Goal: Task Accomplishment & Management: Manage account settings

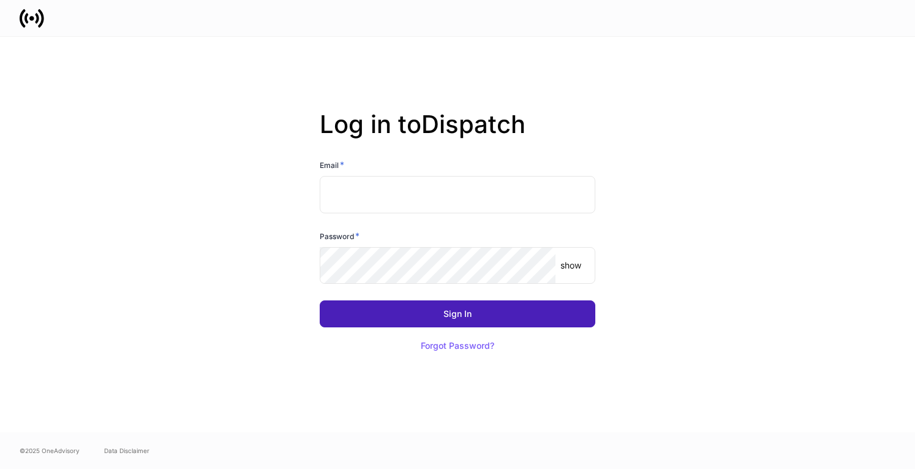
type input "**********"
click at [479, 316] on button "Sign In" at bounding box center [458, 313] width 276 height 27
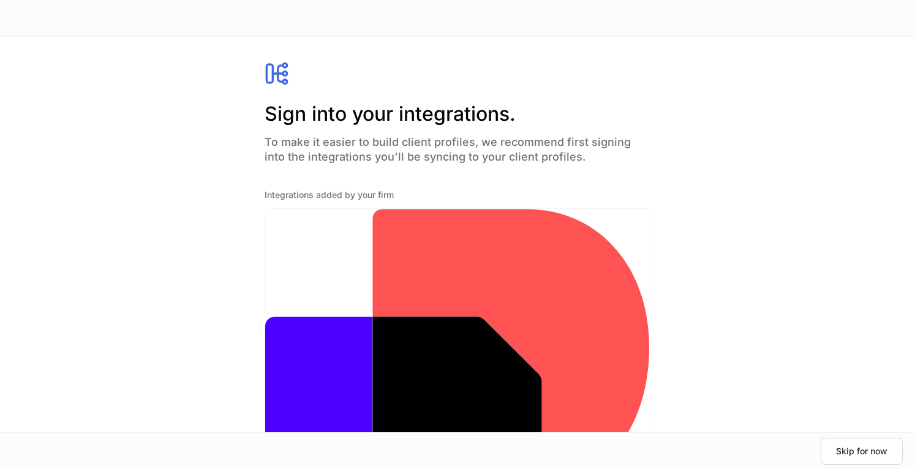
click at [452, 255] on div "[PERSON_NAME] [PERSON_NAME] Docusign e-Signature Sign in" at bounding box center [457, 421] width 385 height 425
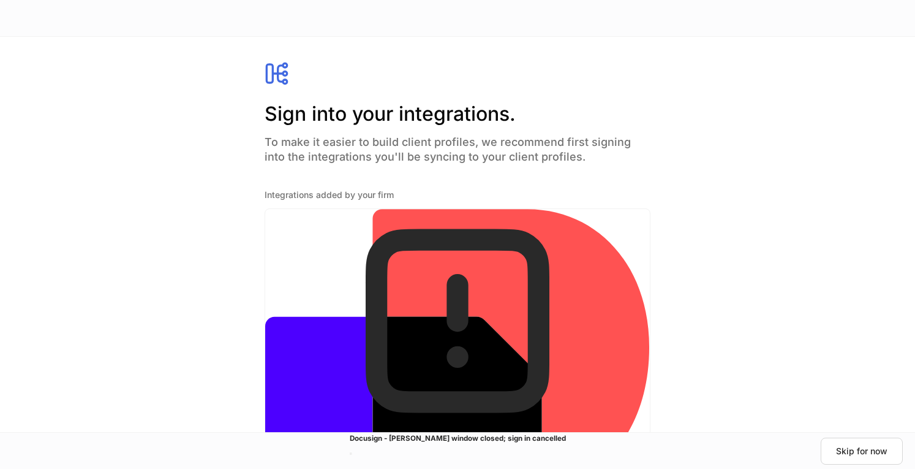
click at [523, 260] on div "Charles Schwab Docusign e-Signature Sign in" at bounding box center [457, 421] width 385 height 425
click at [434, 468] on div at bounding box center [457, 469] width 915 height 0
click at [352, 452] on button "button" at bounding box center [351, 453] width 2 height 2
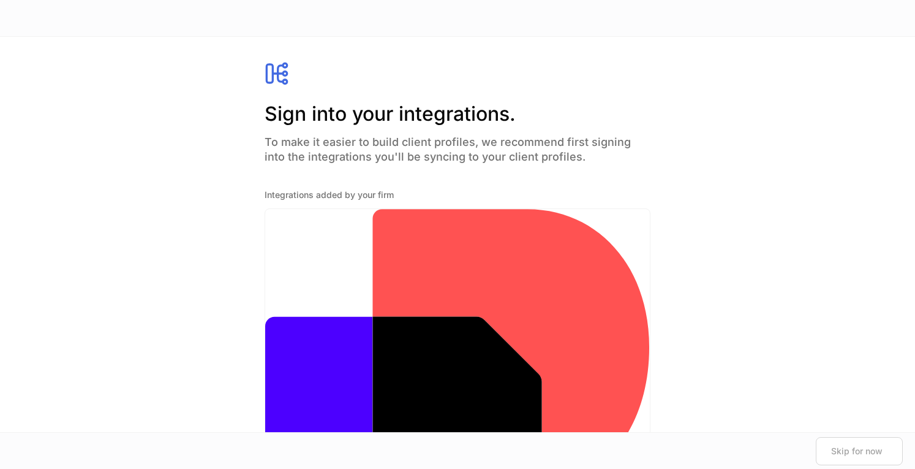
click at [423, 468] on div at bounding box center [457, 469] width 915 height 0
click at [776, 468] on div at bounding box center [457, 469] width 915 height 0
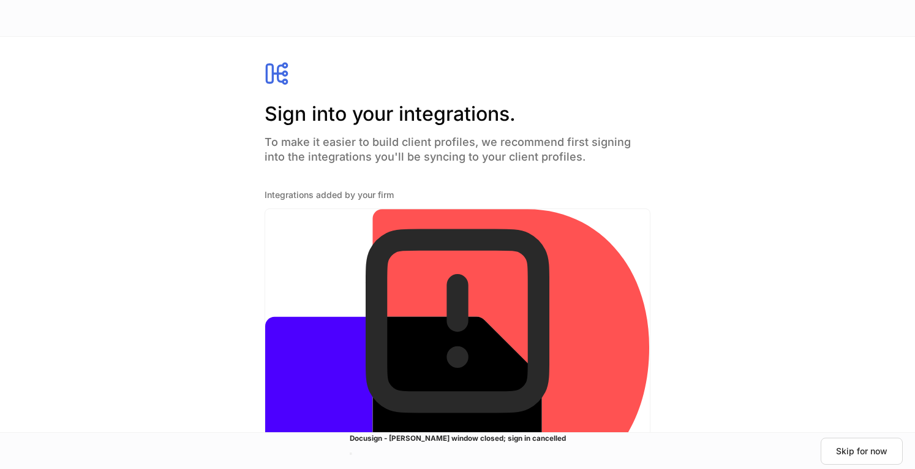
click at [542, 376] on div "Sign into your integrations. To make it easier to build client profiles, we rec…" at bounding box center [457, 389] width 473 height 656
click at [861, 444] on button "Skip for now" at bounding box center [862, 450] width 82 height 27
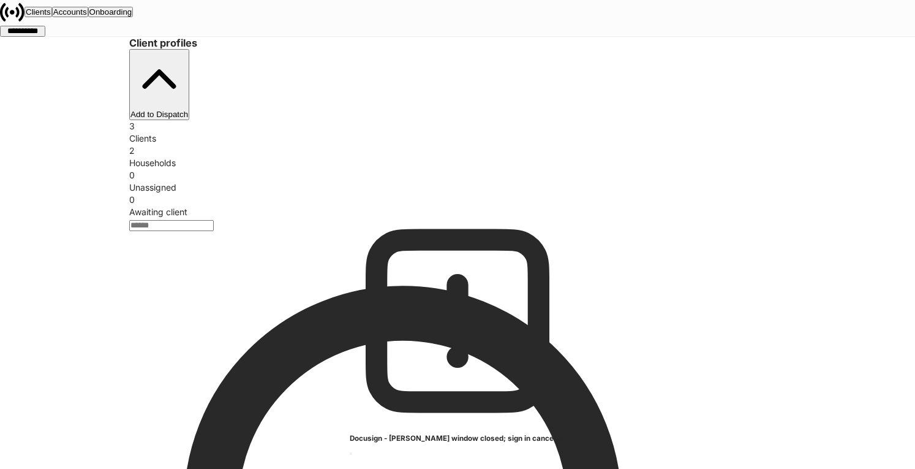
click at [44, 27] on div "**********" at bounding box center [22, 31] width 43 height 9
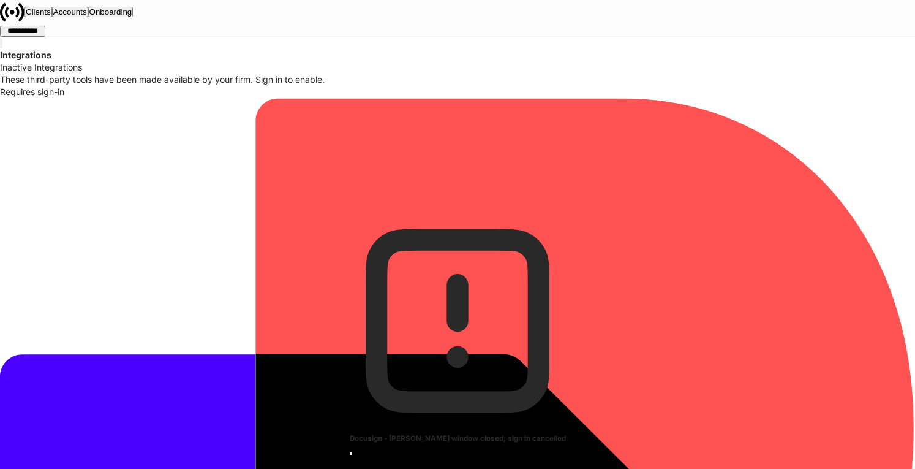
click at [351, 453] on icon "button" at bounding box center [351, 453] width 0 height 0
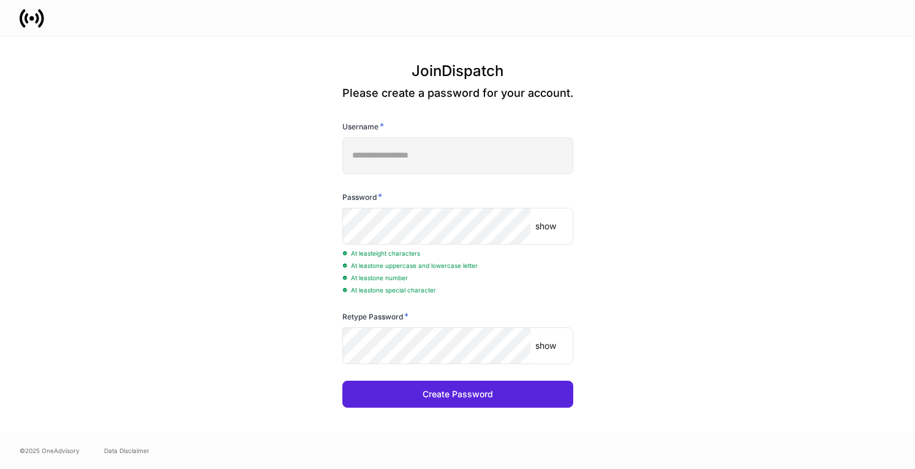
click at [358, 429] on div "**********" at bounding box center [457, 234] width 657 height 395
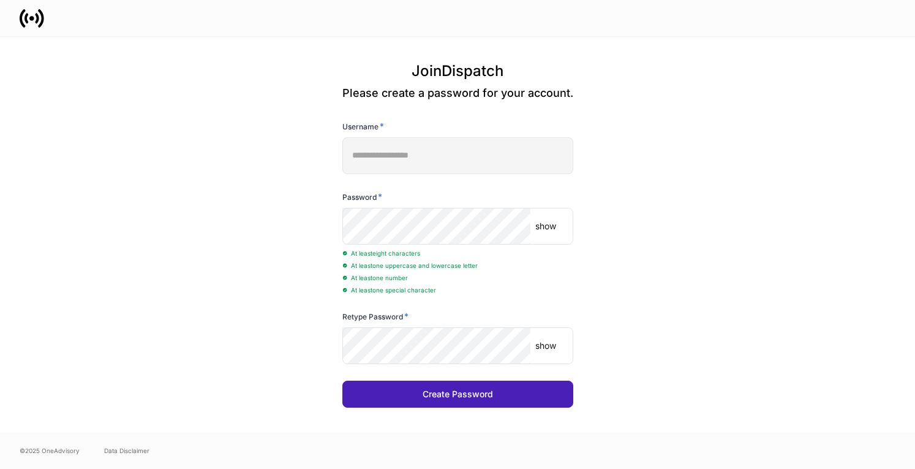
click at [447, 398] on div "Create Password" at bounding box center [458, 394] width 70 height 9
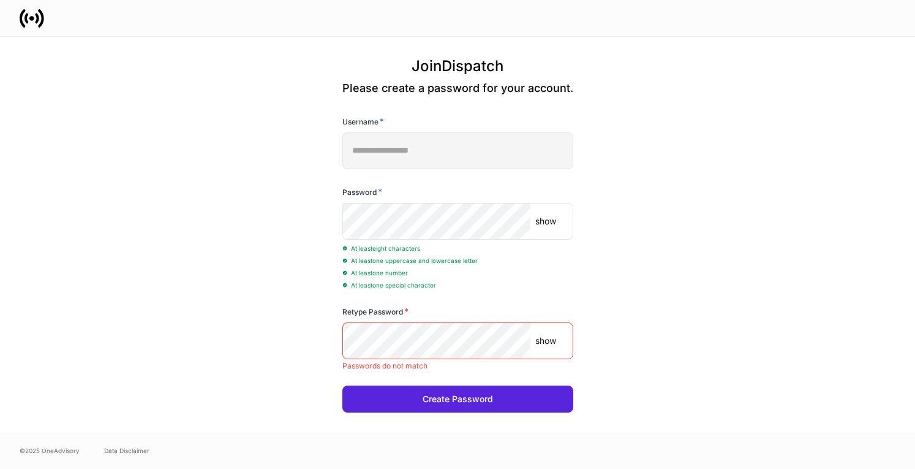
click at [543, 225] on p "show" at bounding box center [545, 221] width 21 height 12
click at [545, 343] on p "show" at bounding box center [545, 341] width 21 height 12
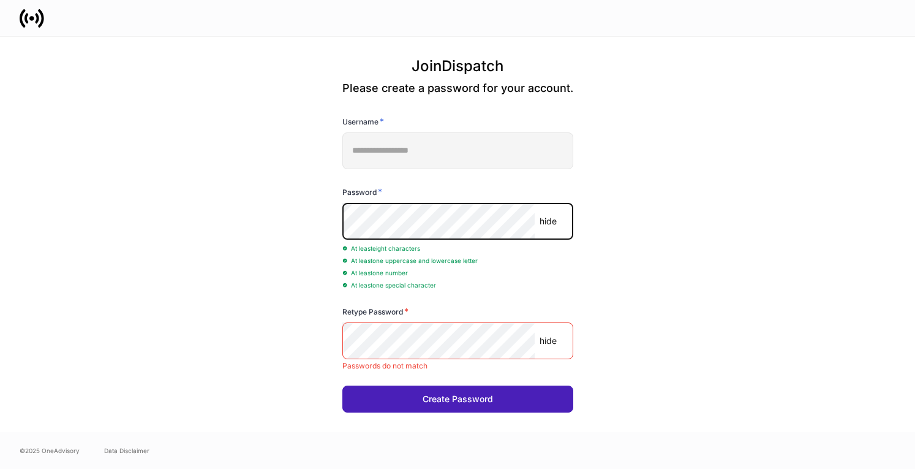
click at [449, 395] on div "Create Password" at bounding box center [458, 399] width 70 height 9
